Goal: Task Accomplishment & Management: Manage account settings

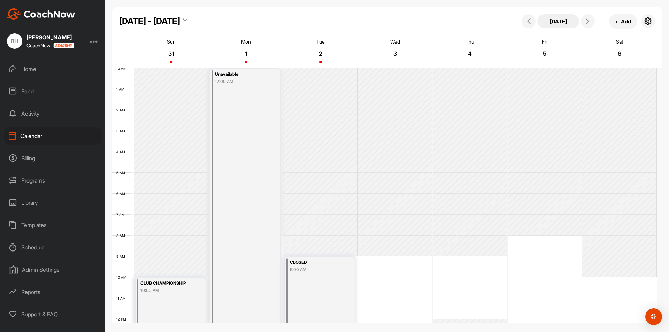
scroll to position [105, 0]
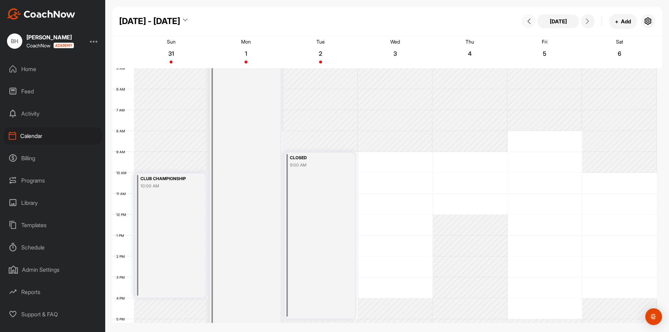
click at [532, 22] on span at bounding box center [529, 21] width 8 height 6
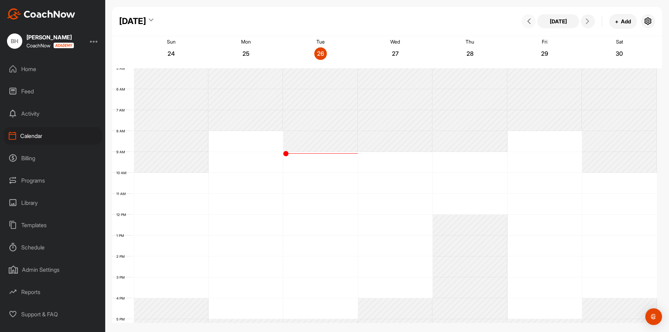
scroll to position [121, 0]
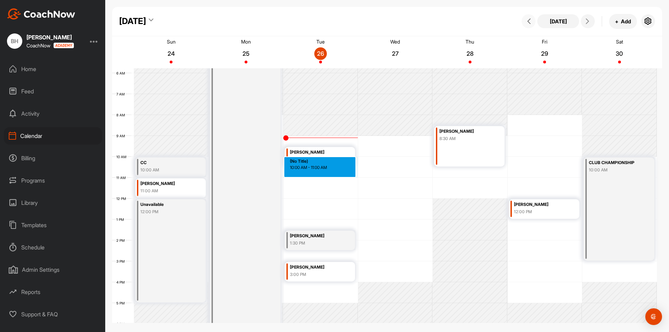
click at [302, 171] on div "12 AM 1 AM 2 AM 3 AM 4 AM 5 AM 6 AM 7 AM 8 AM 9 AM 10 AM 11 AM 12 PM 1 PM 2 PM …" at bounding box center [384, 199] width 545 height 502
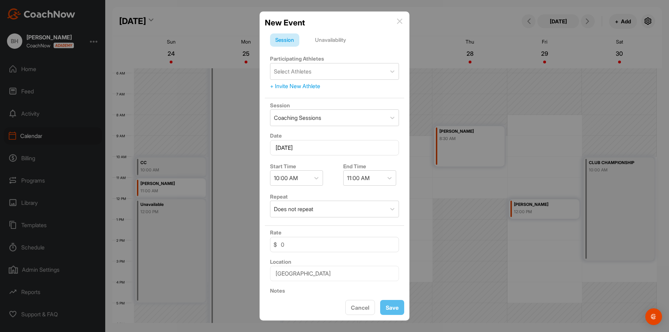
click at [337, 41] on div "Unavailability" at bounding box center [330, 39] width 41 height 13
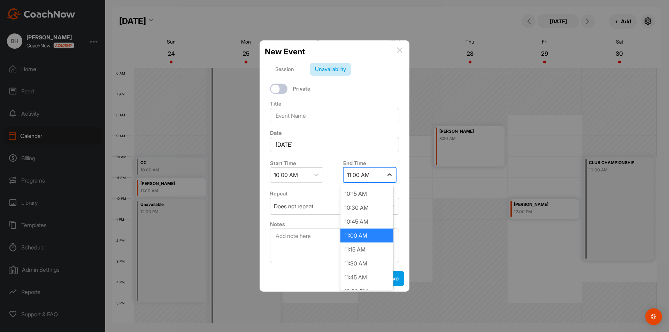
click at [389, 175] on icon at bounding box center [389, 174] width 7 height 7
click at [364, 269] on div "1:30 PM" at bounding box center [367, 271] width 53 height 14
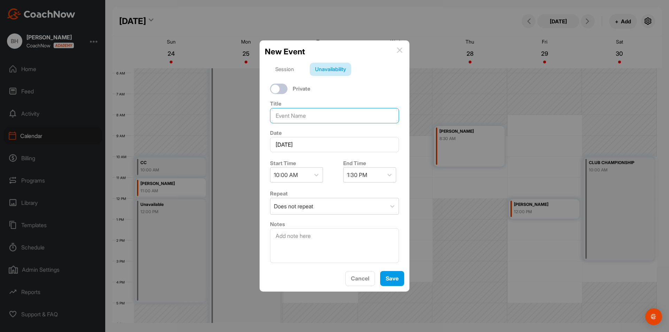
click at [302, 116] on input at bounding box center [334, 115] width 129 height 15
type input "s"
type input "golfshop"
click at [389, 277] on button "Save" at bounding box center [392, 278] width 24 height 15
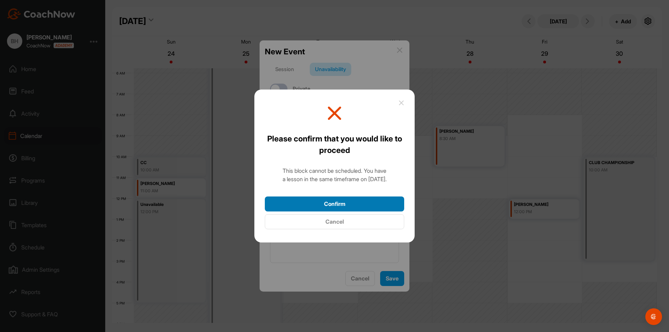
click at [342, 204] on button "Confirm" at bounding box center [334, 204] width 139 height 15
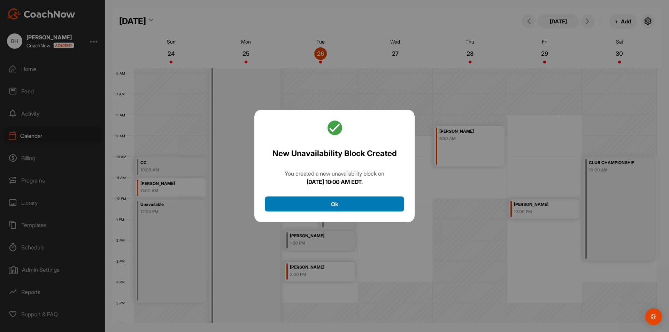
click at [377, 203] on button "Ok" at bounding box center [334, 204] width 139 height 15
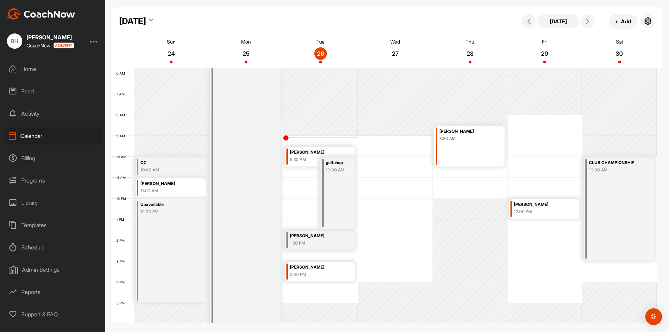
click at [535, 210] on div "12:00 PM" at bounding box center [541, 212] width 54 height 6
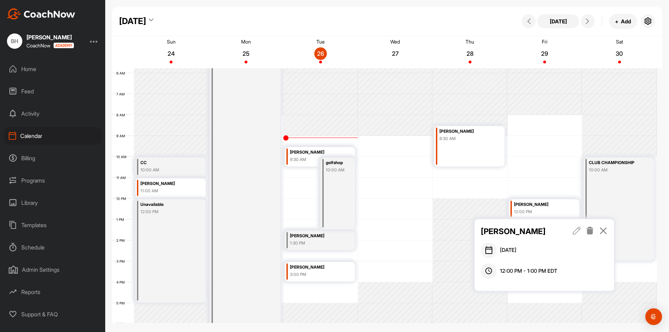
click at [575, 231] on icon at bounding box center [577, 231] width 8 height 8
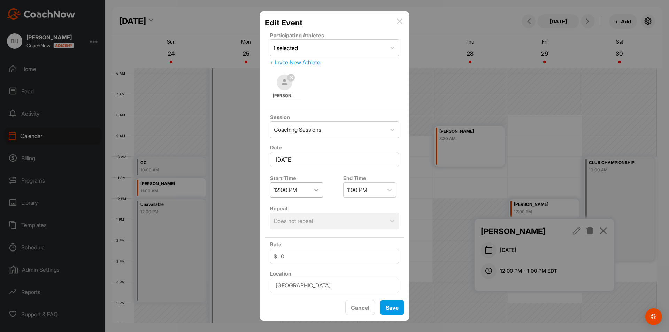
click at [316, 188] on icon at bounding box center [316, 189] width 7 height 7
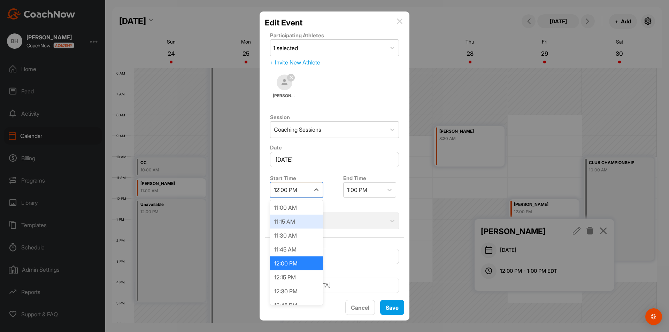
scroll to position [654, 0]
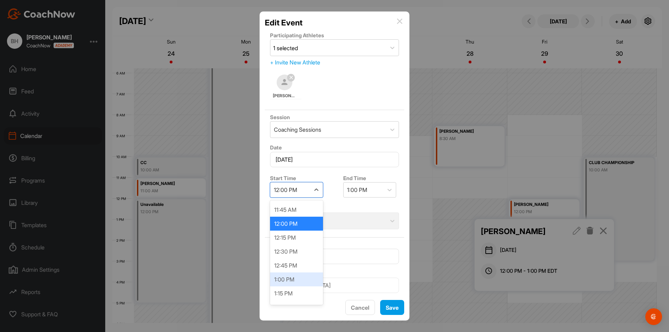
click at [290, 281] on div "1:00 PM" at bounding box center [296, 280] width 53 height 14
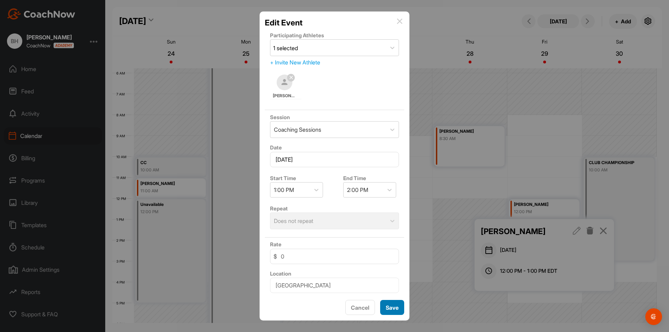
click at [392, 305] on button "Save" at bounding box center [392, 307] width 24 height 15
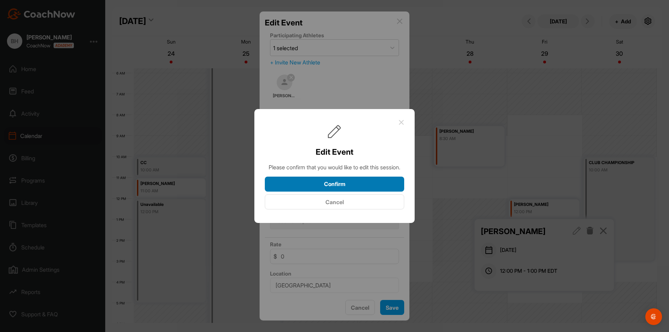
click at [350, 185] on button "Confirm" at bounding box center [334, 184] width 139 height 15
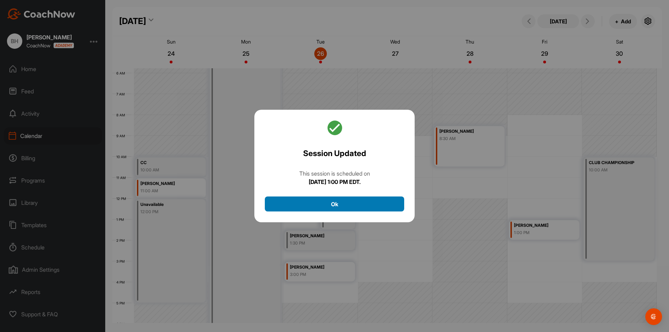
click at [365, 206] on button "Ok" at bounding box center [334, 204] width 139 height 15
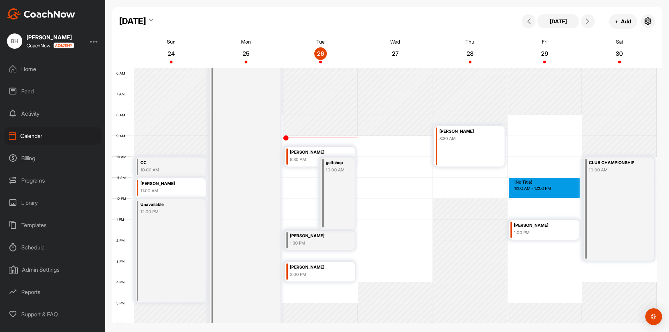
click at [533, 181] on div "12 AM 1 AM 2 AM 3 AM 4 AM 5 AM 6 AM 7 AM 8 AM 9 AM 10 AM 11 AM 12 PM 1 PM 2 PM …" at bounding box center [384, 199] width 545 height 502
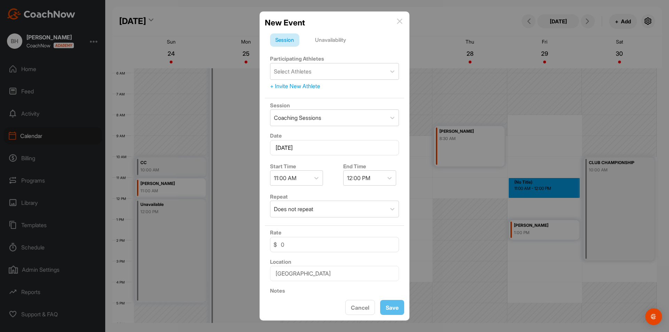
click at [336, 40] on div "Unavailability" at bounding box center [330, 39] width 41 height 13
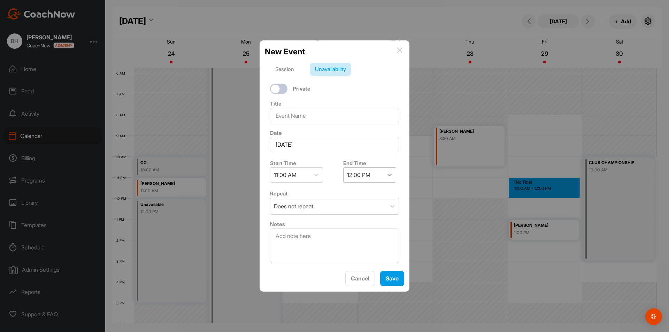
click at [388, 176] on icon at bounding box center [389, 174] width 7 height 7
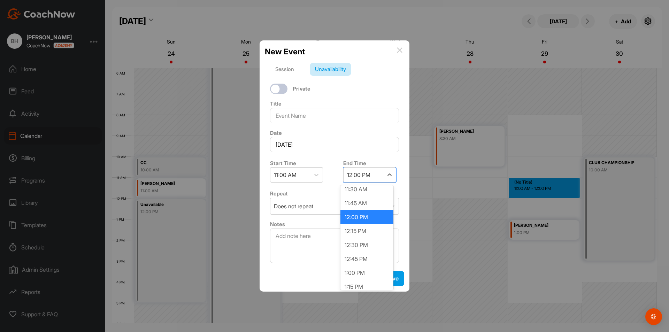
scroll to position [35, 0]
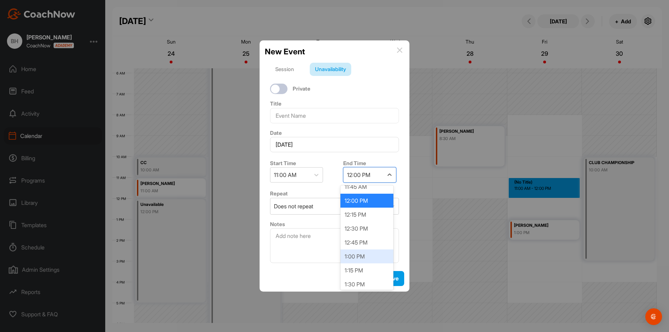
click at [365, 257] on div "1:00 PM" at bounding box center [367, 257] width 53 height 14
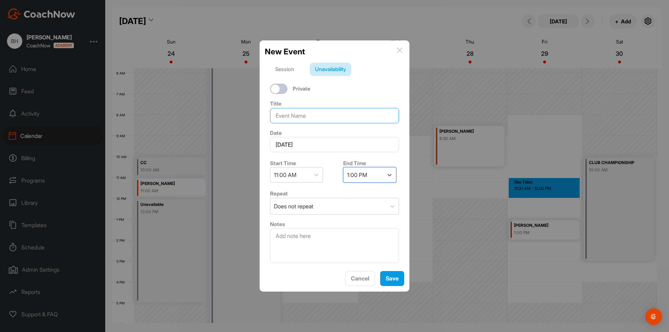
click at [304, 116] on input at bounding box center [334, 115] width 129 height 15
type input "golfshop"
click at [395, 276] on button "Save" at bounding box center [392, 278] width 24 height 15
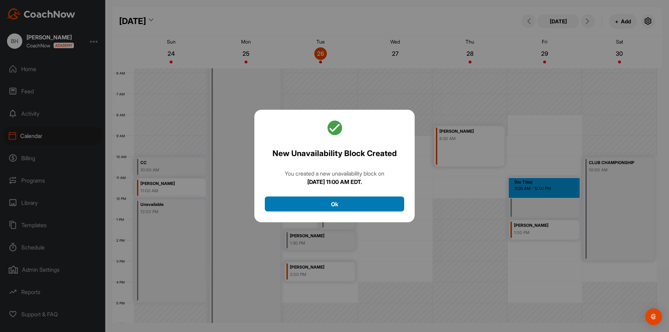
click at [340, 204] on button "Ok" at bounding box center [334, 204] width 139 height 15
